Goal: Information Seeking & Learning: Learn about a topic

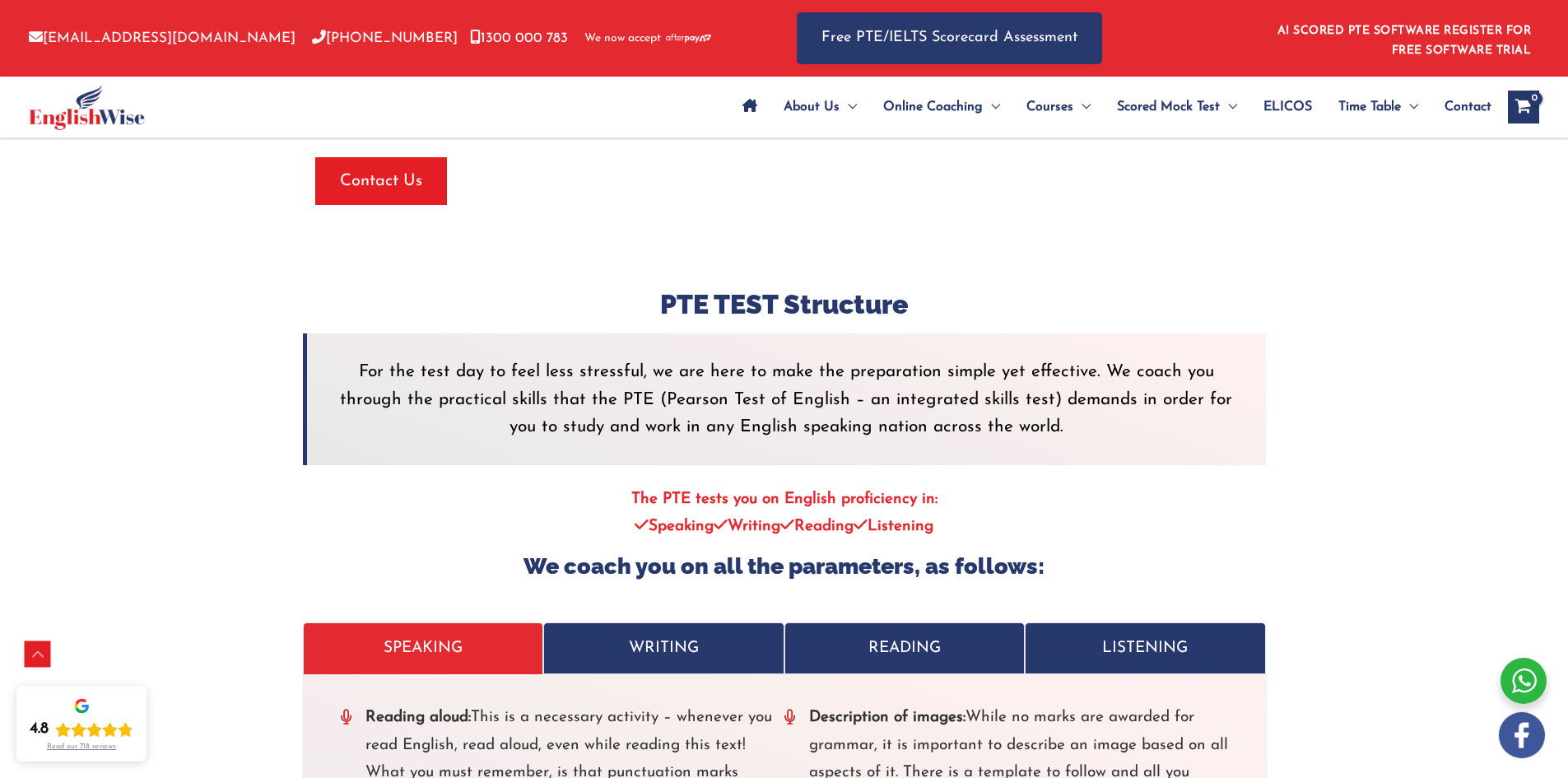
scroll to position [4918, 0]
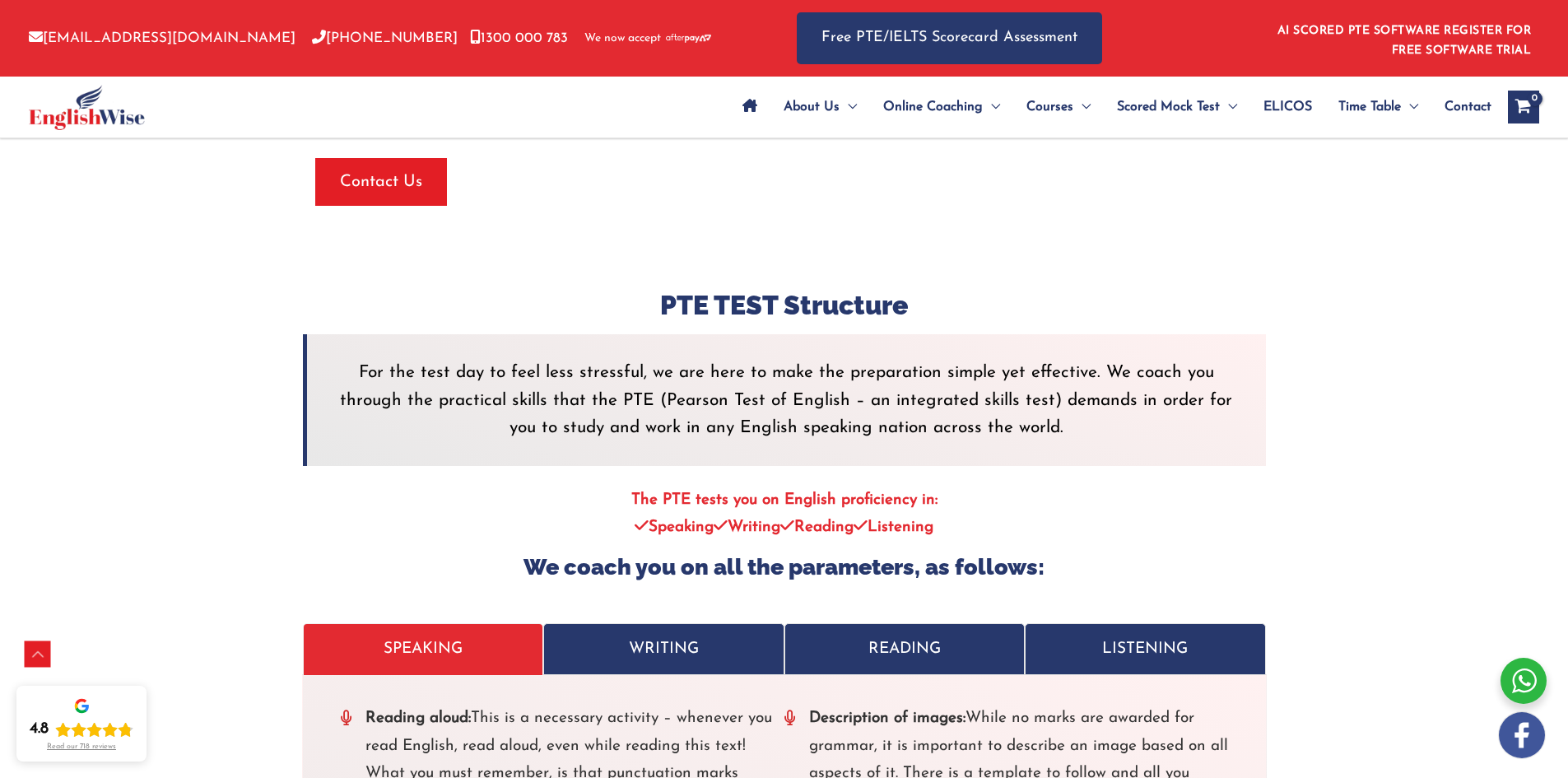
click at [666, 288] on h3 "PTE TEST Structure" at bounding box center [784, 305] width 964 height 35
drag, startPoint x: 666, startPoint y: 278, endPoint x: 919, endPoint y: 275, distance: 253.0
click at [919, 288] on h3 "PTE TEST Structure" at bounding box center [784, 305] width 964 height 35
click at [592, 294] on h3 "PTE TEST Structure" at bounding box center [784, 305] width 964 height 35
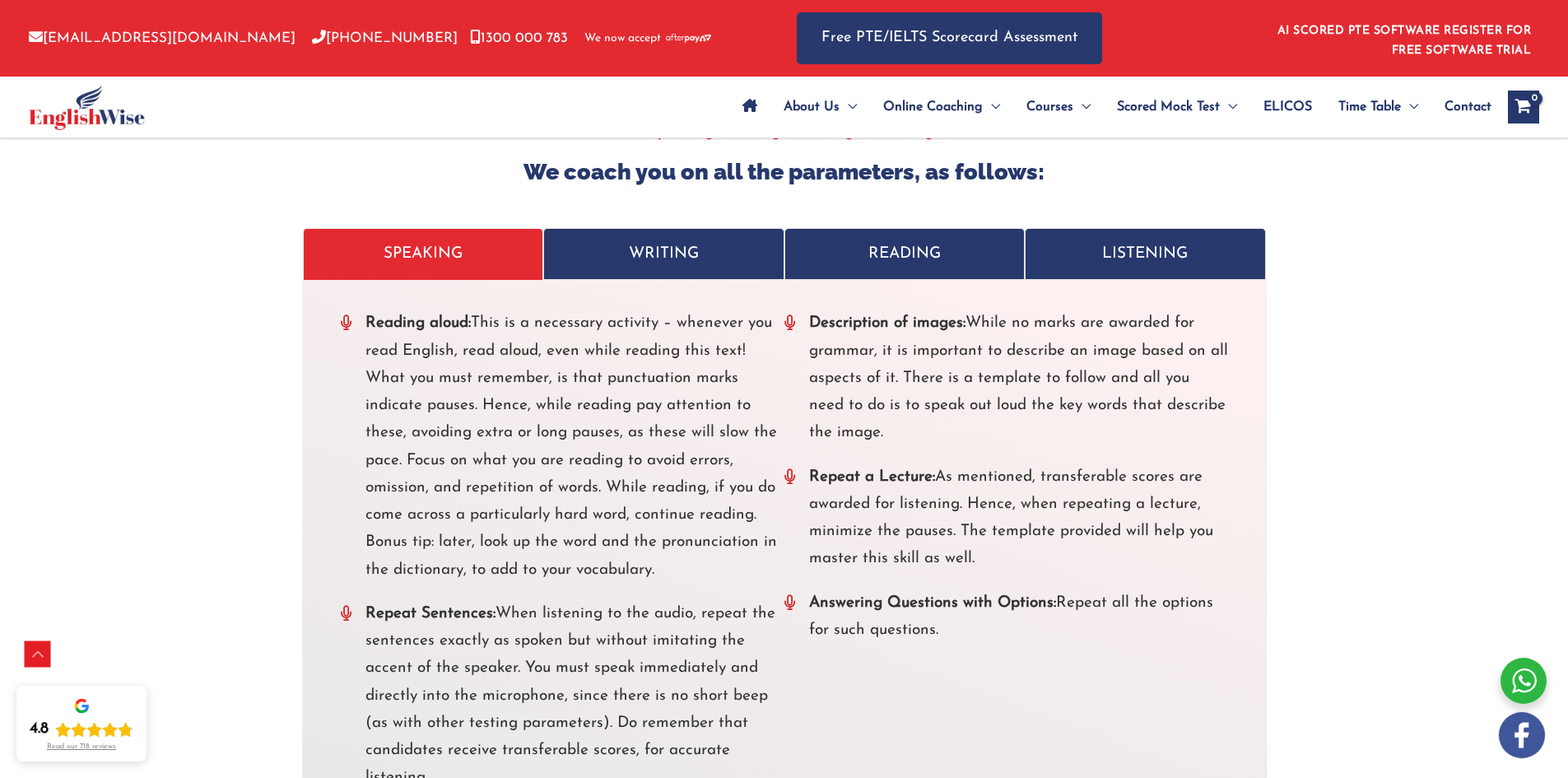
scroll to position [5312, 0]
click at [609, 241] on p "WRITING" at bounding box center [663, 254] width 206 height 27
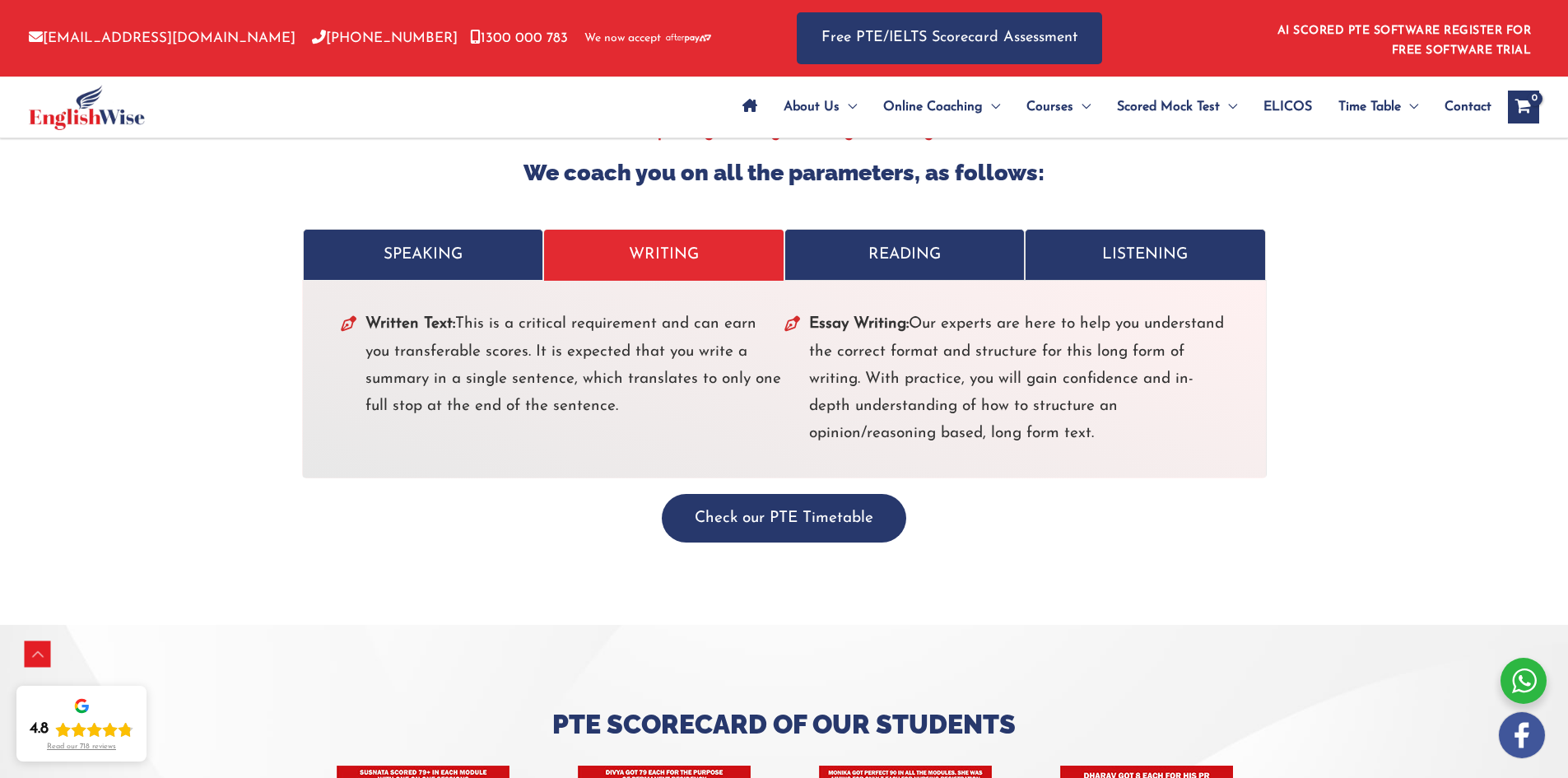
click at [844, 241] on p "READING" at bounding box center [906, 254] width 206 height 27
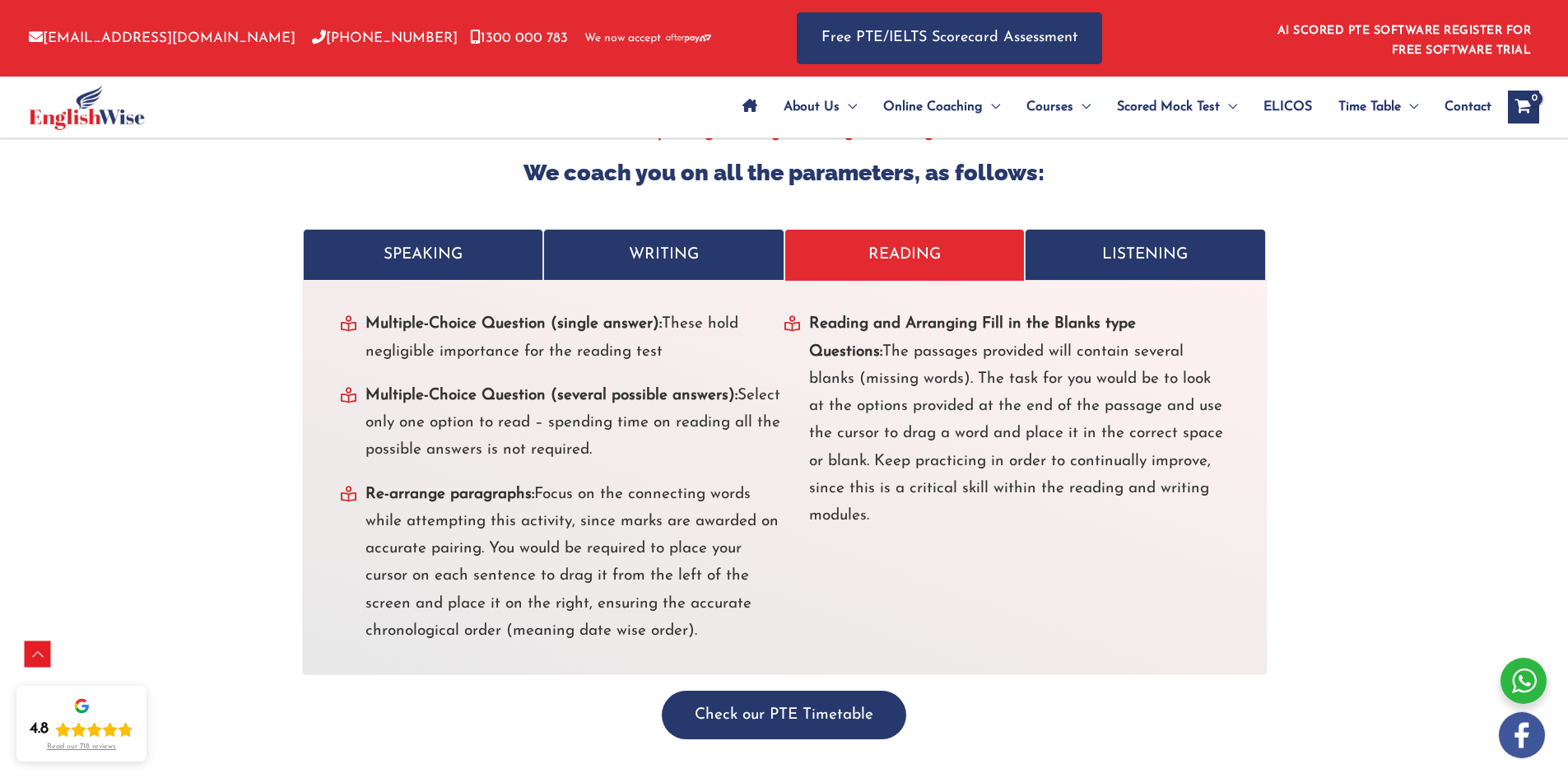
click at [1119, 241] on p "LISTENING" at bounding box center [1146, 254] width 206 height 27
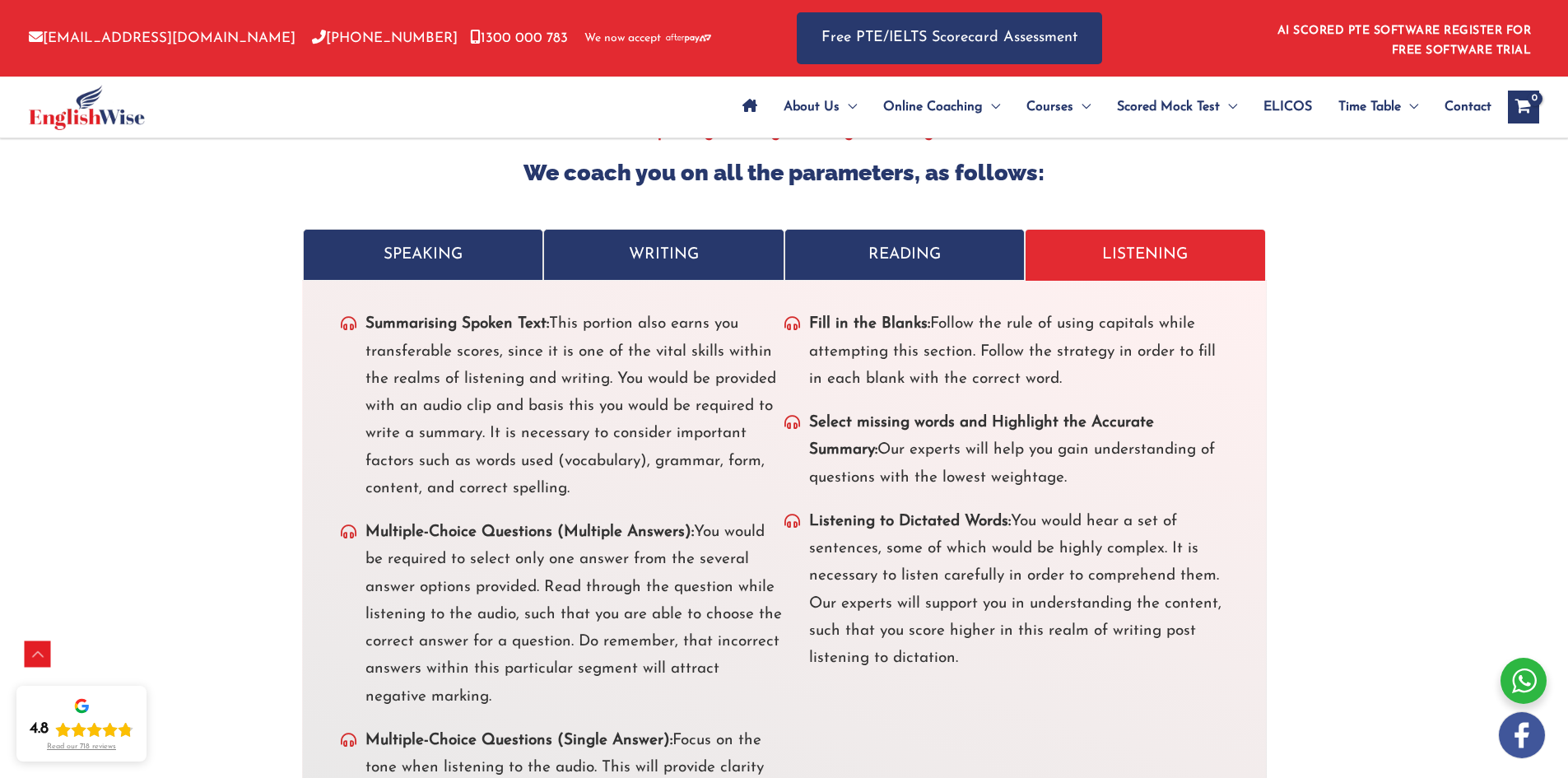
click at [695, 244] on link "WRITING" at bounding box center [663, 254] width 241 height 52
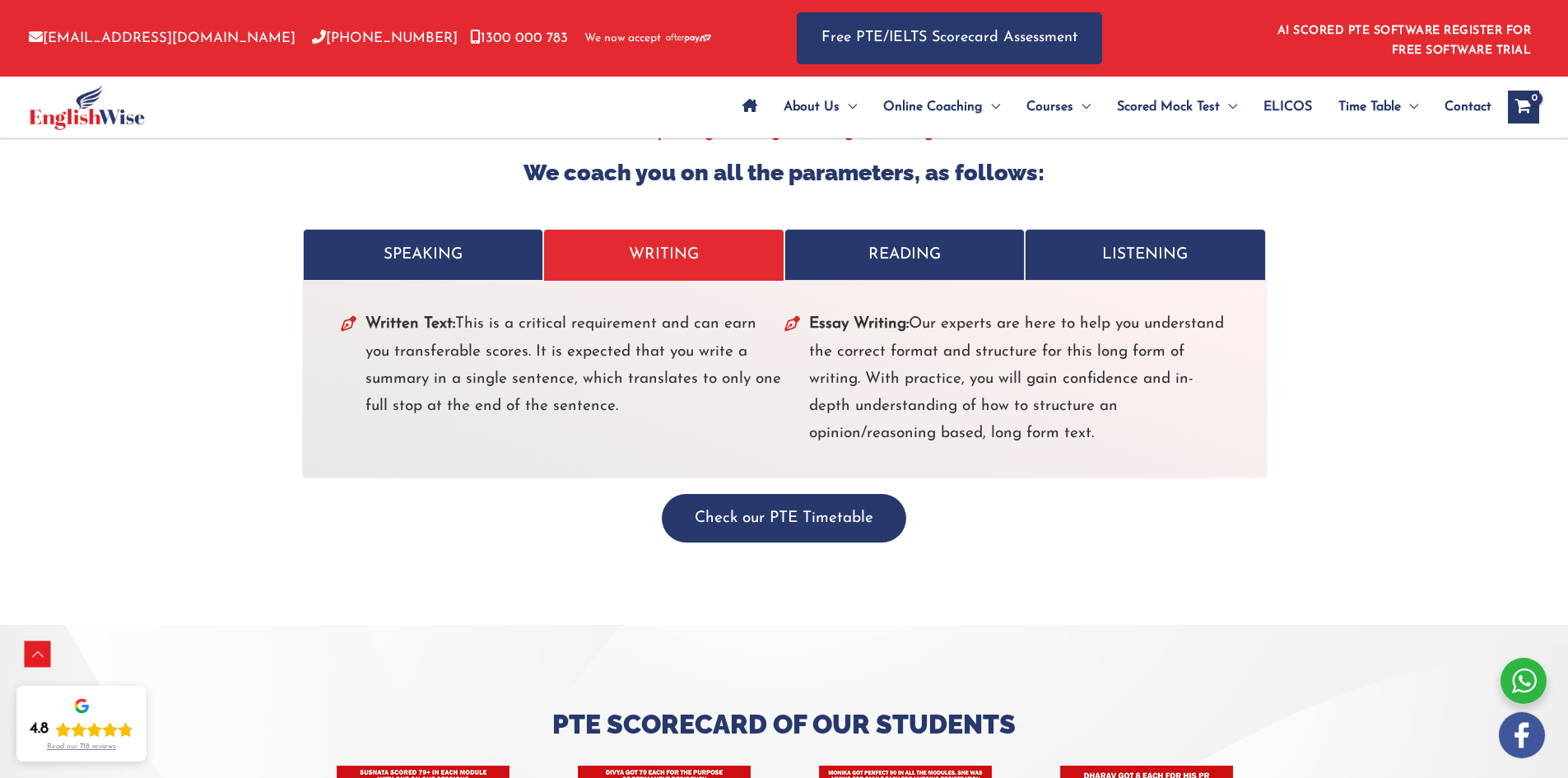
click at [844, 241] on p "READING" at bounding box center [906, 254] width 206 height 27
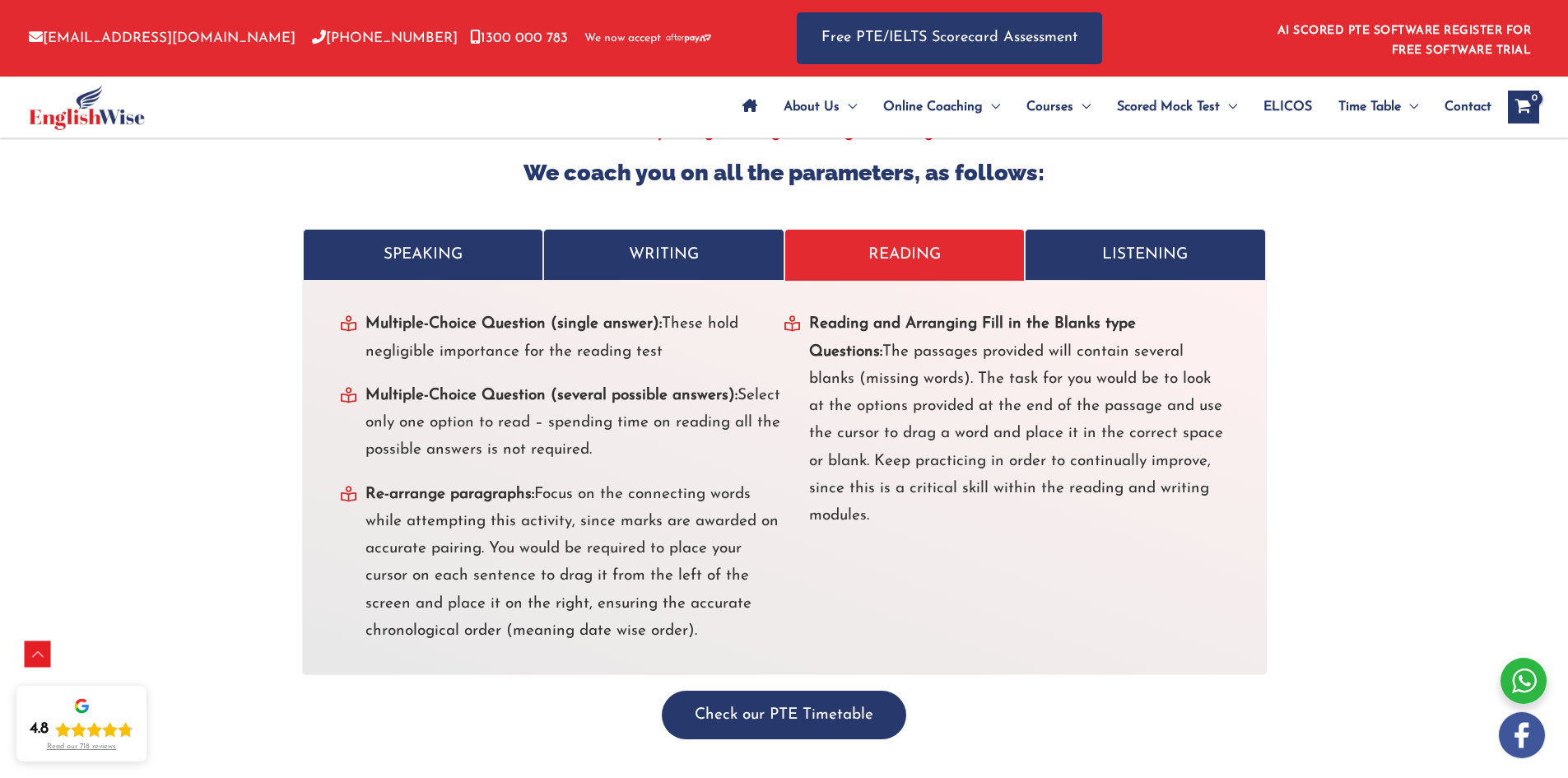
click at [471, 241] on p "SPEAKING" at bounding box center [423, 254] width 206 height 27
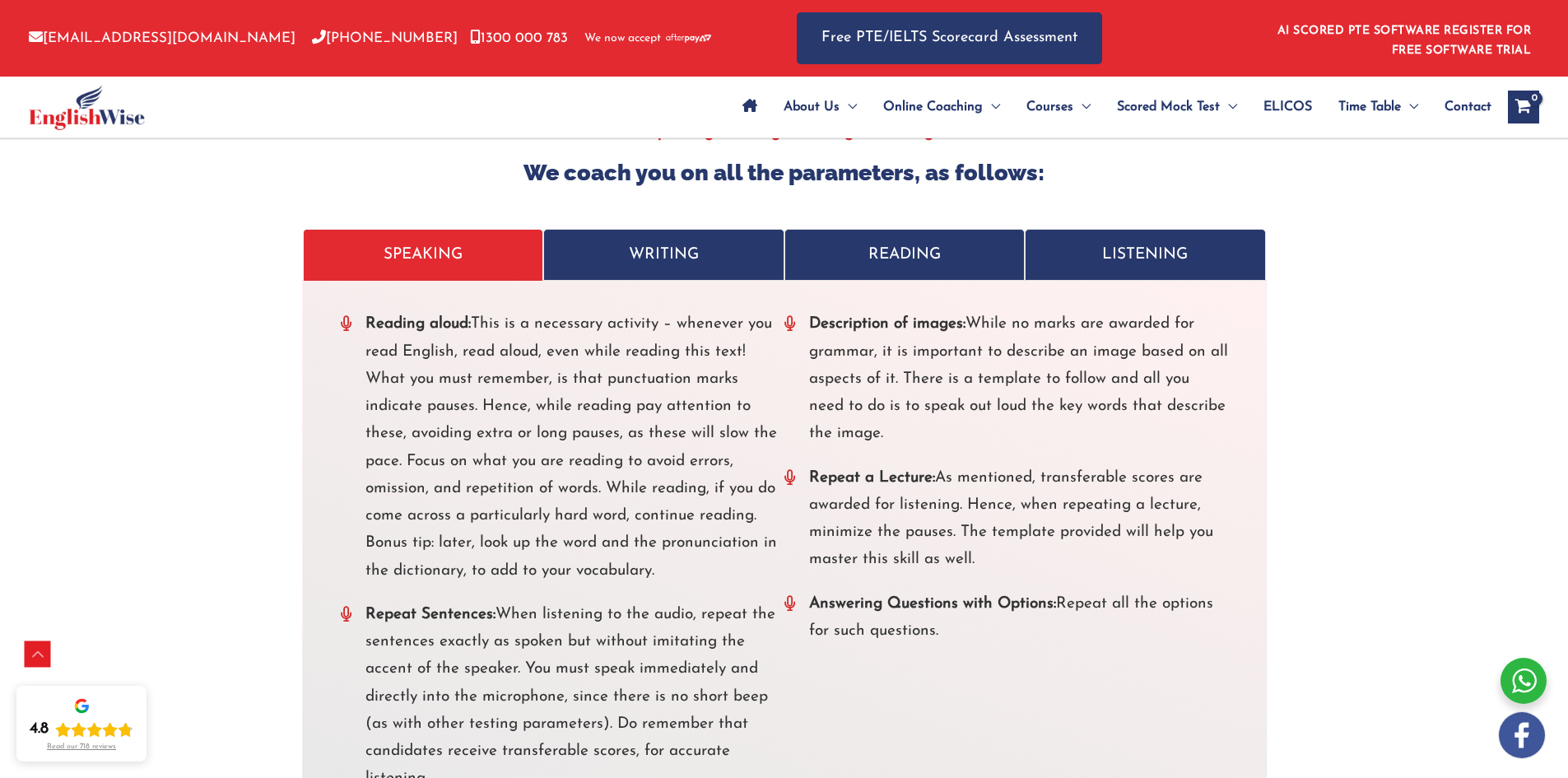
click at [632, 280] on div "Reading aloud: This is a necessary activity – whenever you read English, read a…" at bounding box center [784, 551] width 965 height 542
click at [636, 241] on p "WRITING" at bounding box center [663, 254] width 206 height 27
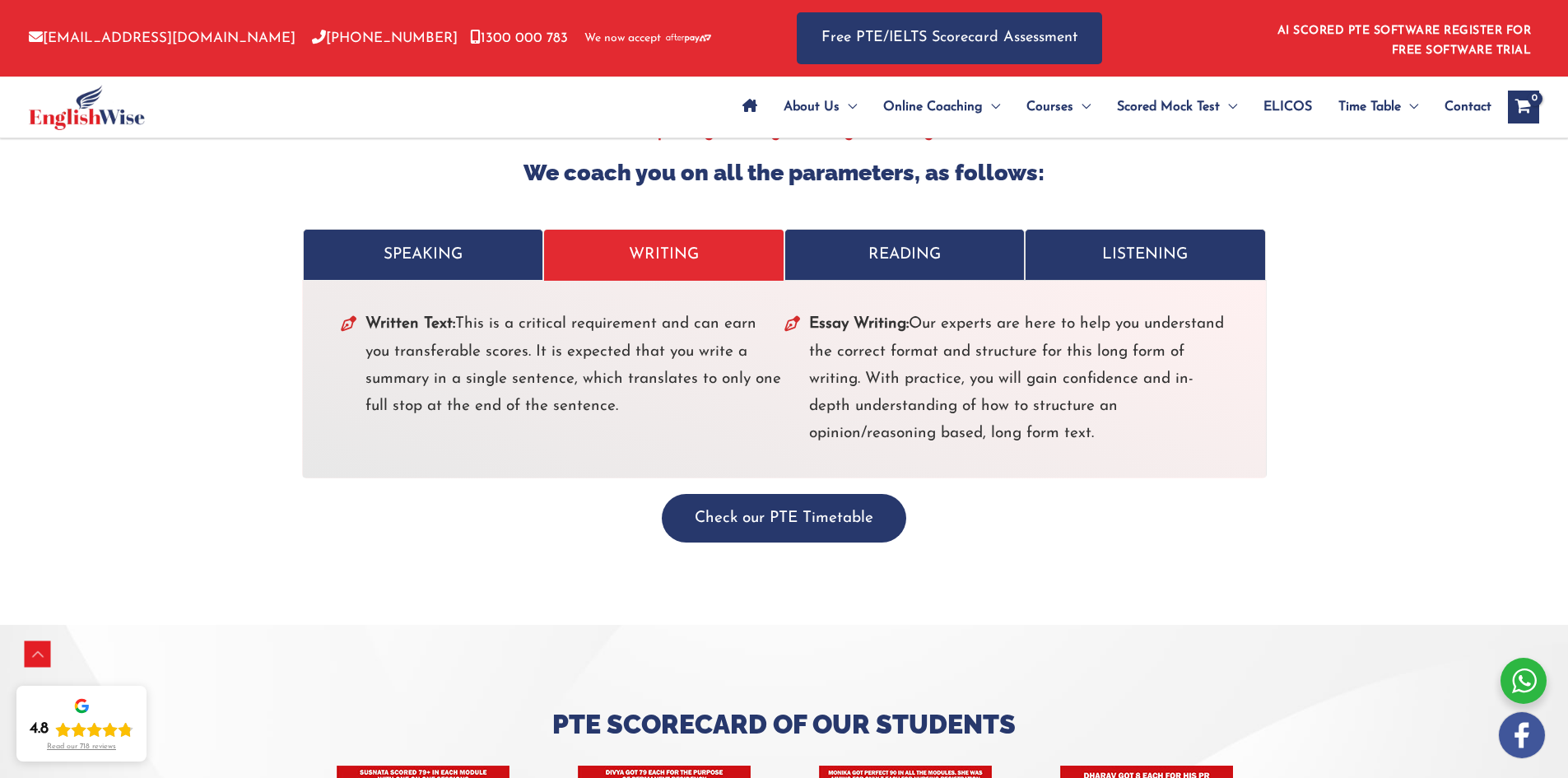
click at [448, 243] on link "SPEAKING" at bounding box center [423, 254] width 241 height 52
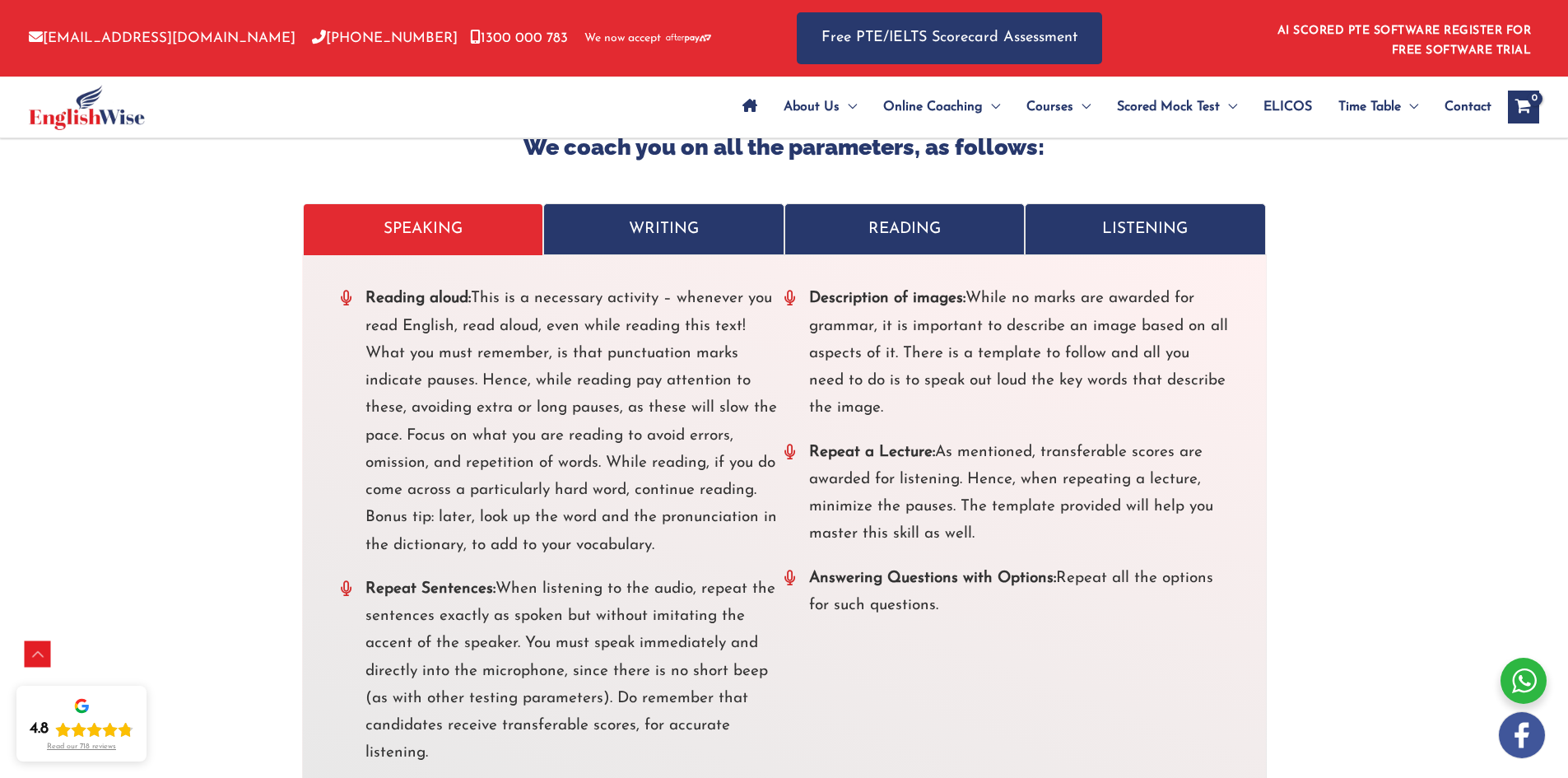
scroll to position [5336, 0]
click at [724, 217] on p "WRITING" at bounding box center [663, 230] width 206 height 27
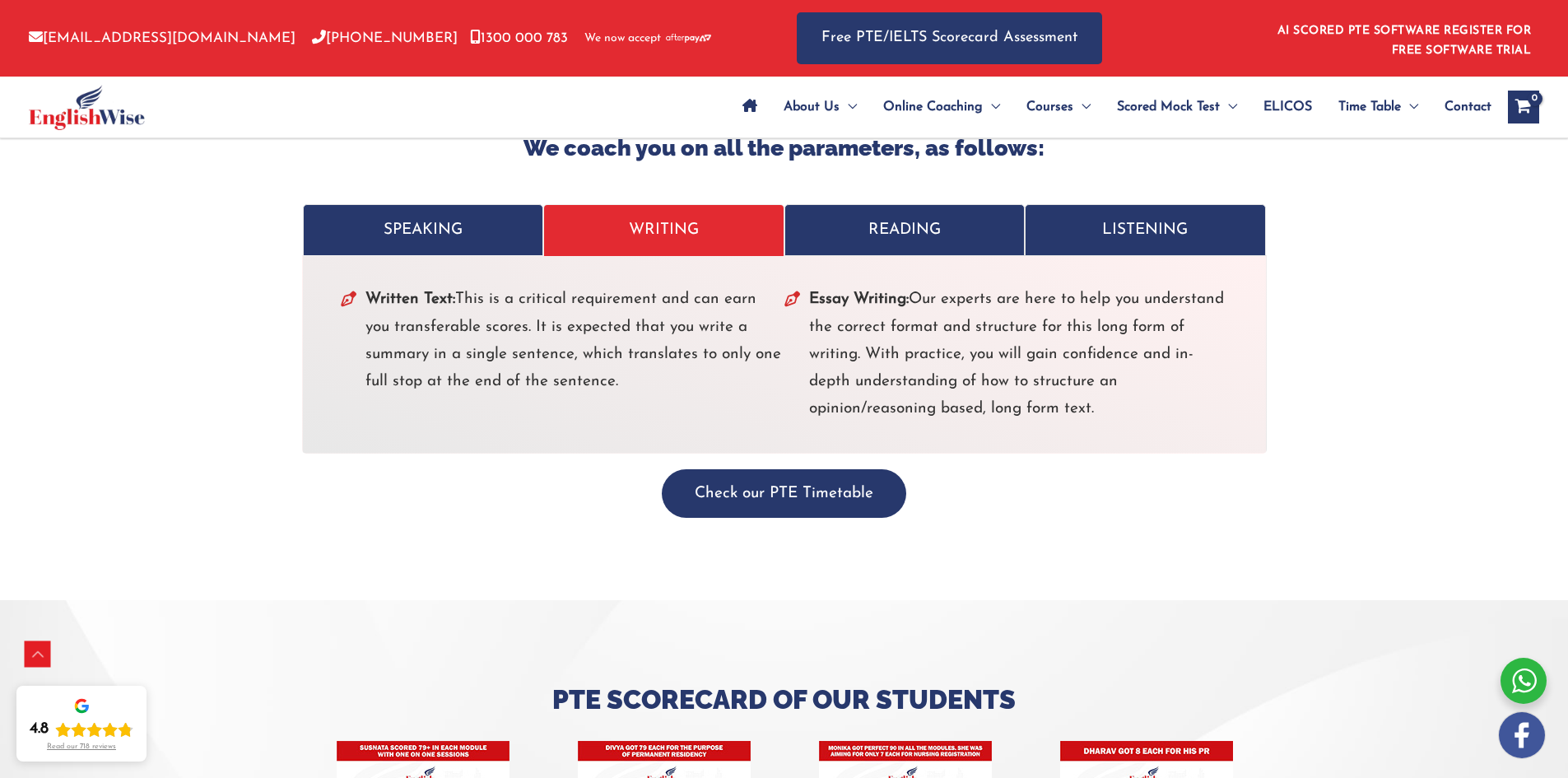
click at [435, 217] on p "SPEAKING" at bounding box center [423, 230] width 206 height 27
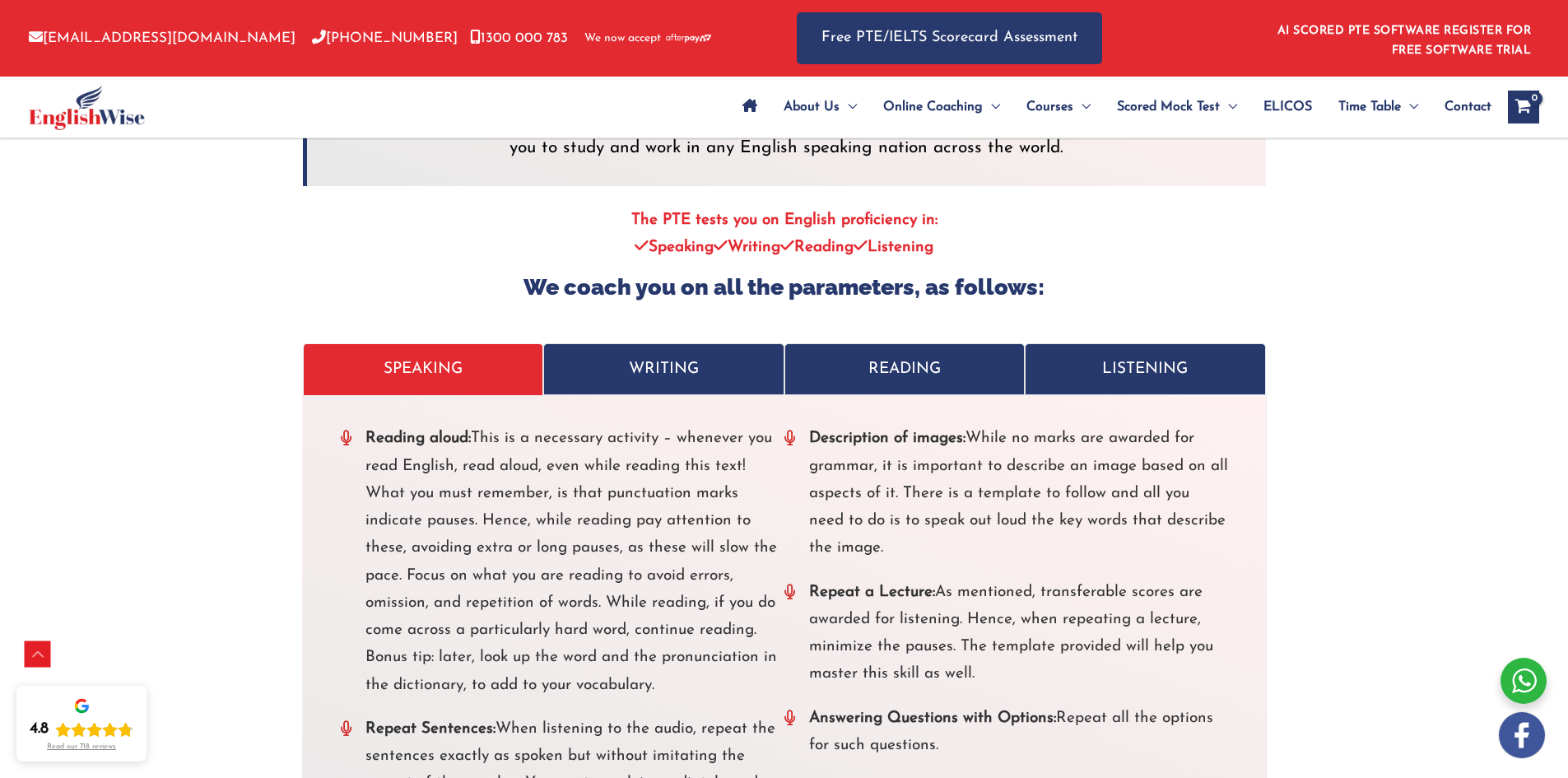
scroll to position [5404, 0]
